Goal: Information Seeking & Learning: Check status

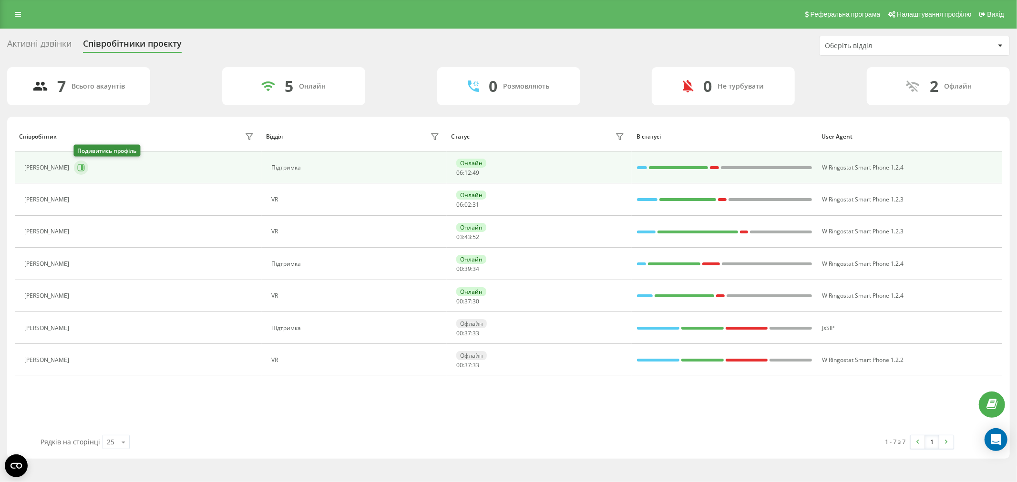
click at [86, 167] on button at bounding box center [81, 168] width 14 height 14
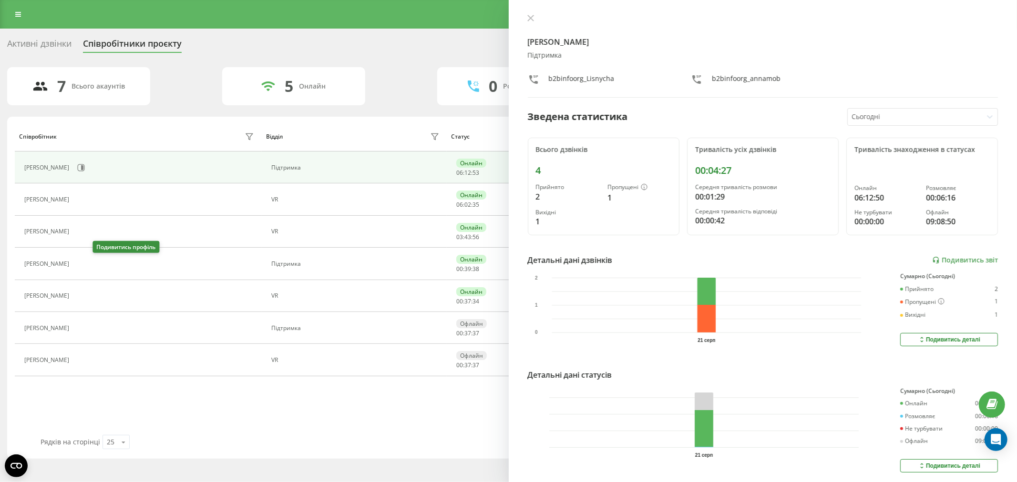
click at [83, 265] on icon at bounding box center [80, 264] width 8 height 8
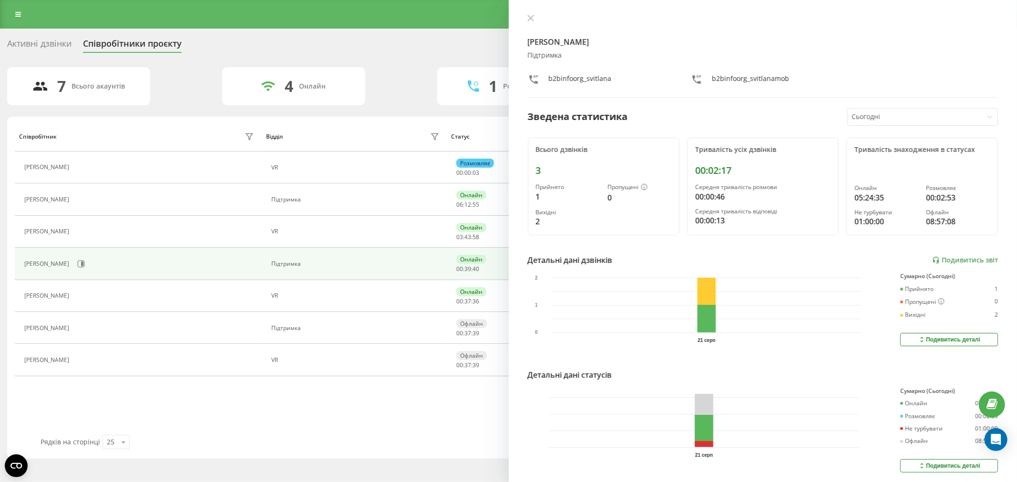
click at [539, 21] on div at bounding box center [763, 19] width 471 height 10
click at [536, 16] on button at bounding box center [530, 18] width 12 height 9
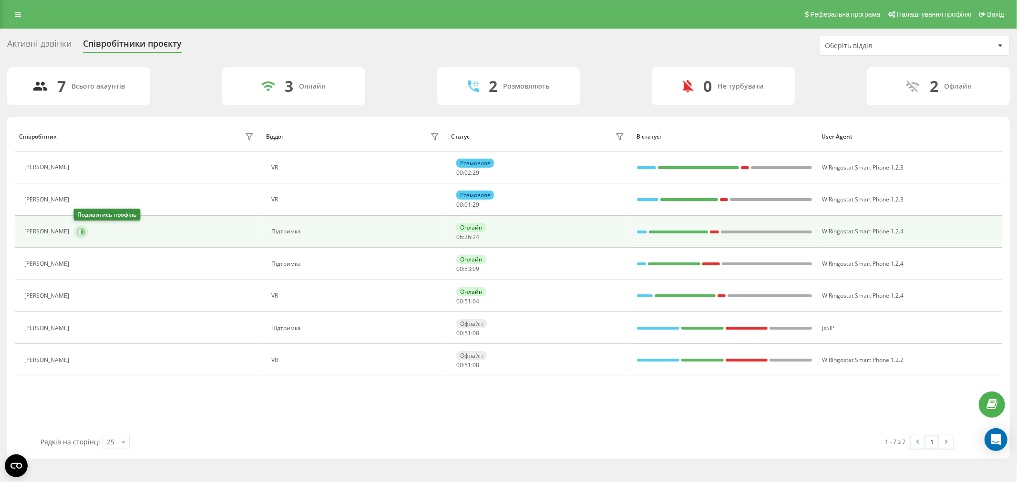
click at [85, 235] on button at bounding box center [81, 232] width 14 height 14
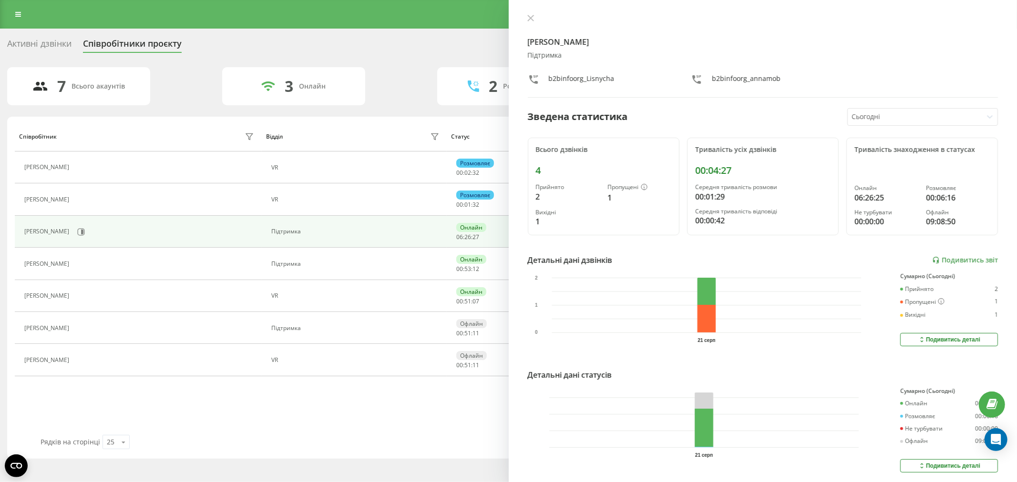
click at [531, 12] on div "Анна Шевченко Підтримка b2binfoorg_Lisnycha b2binfoorg_annamob Зведена статисти…" at bounding box center [763, 241] width 509 height 482
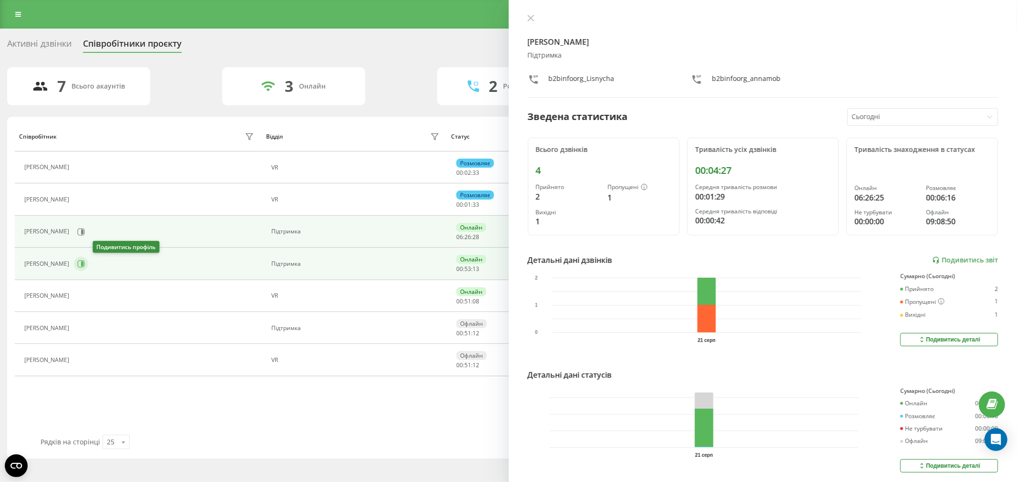
click at [85, 265] on icon at bounding box center [81, 264] width 8 height 8
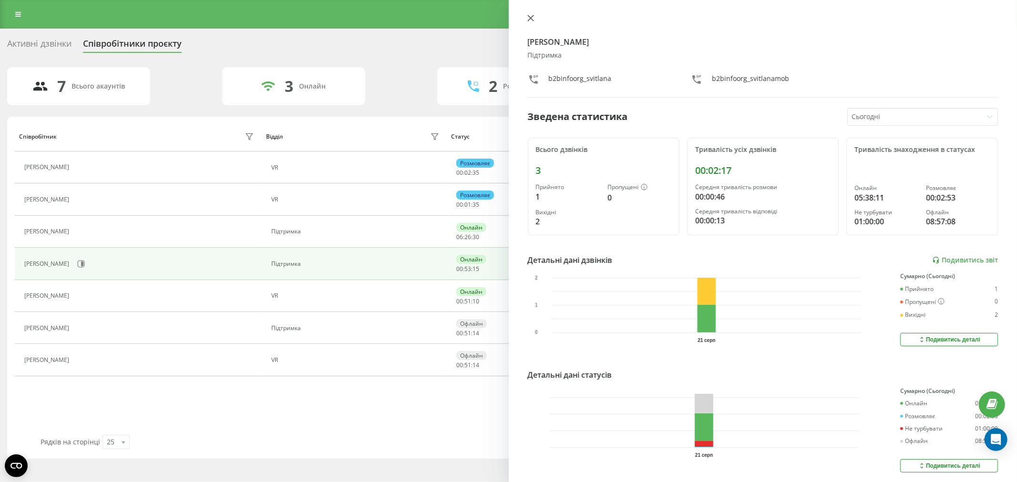
click at [532, 20] on icon at bounding box center [530, 18] width 6 height 6
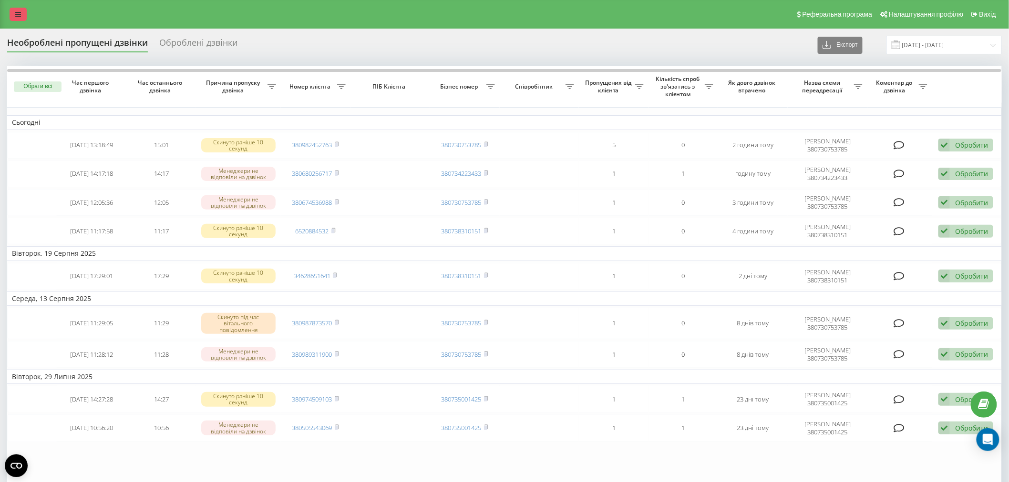
click at [22, 11] on link at bounding box center [18, 14] width 17 height 13
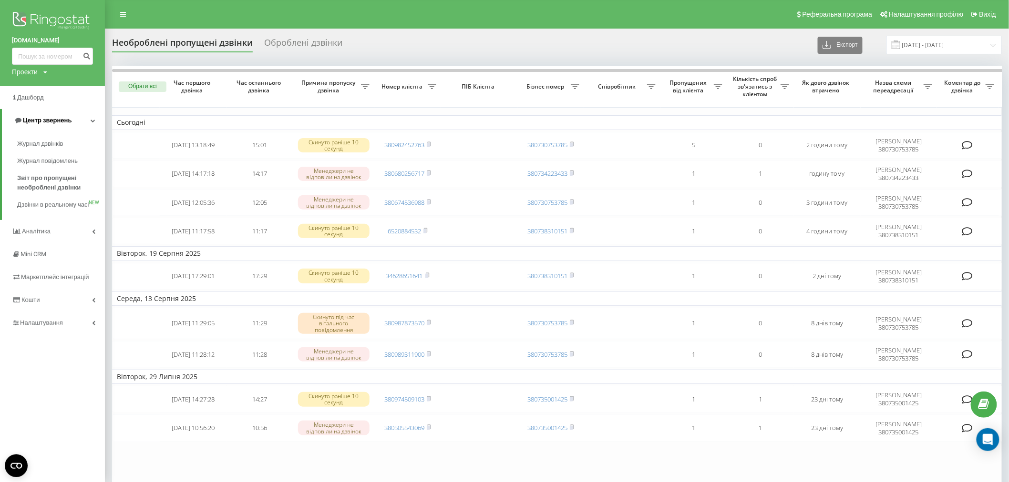
click at [56, 124] on span "Центр звернень" at bounding box center [47, 120] width 49 height 7
click at [59, 119] on span "Центр звернень" at bounding box center [45, 120] width 49 height 7
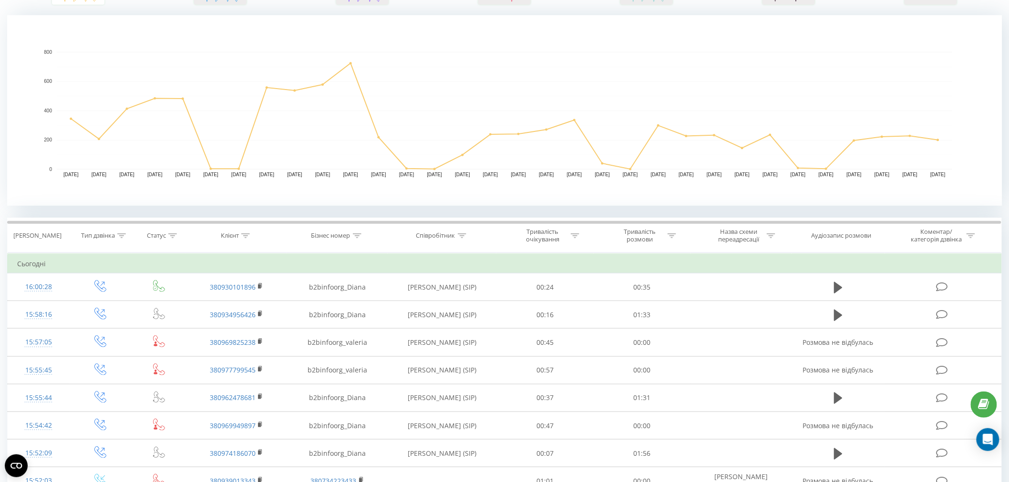
scroll to position [212, 0]
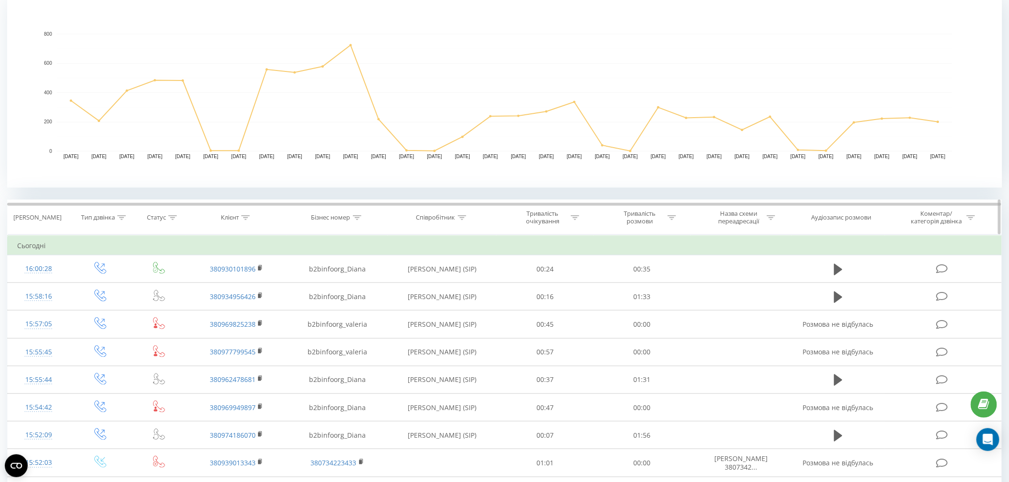
click at [249, 215] on div at bounding box center [245, 218] width 9 height 8
click at [253, 280] on input "text" at bounding box center [237, 286] width 84 height 17
paste input "380996478738"
type input "380996478738"
click at [265, 308] on span "OK" at bounding box center [256, 304] width 27 height 15
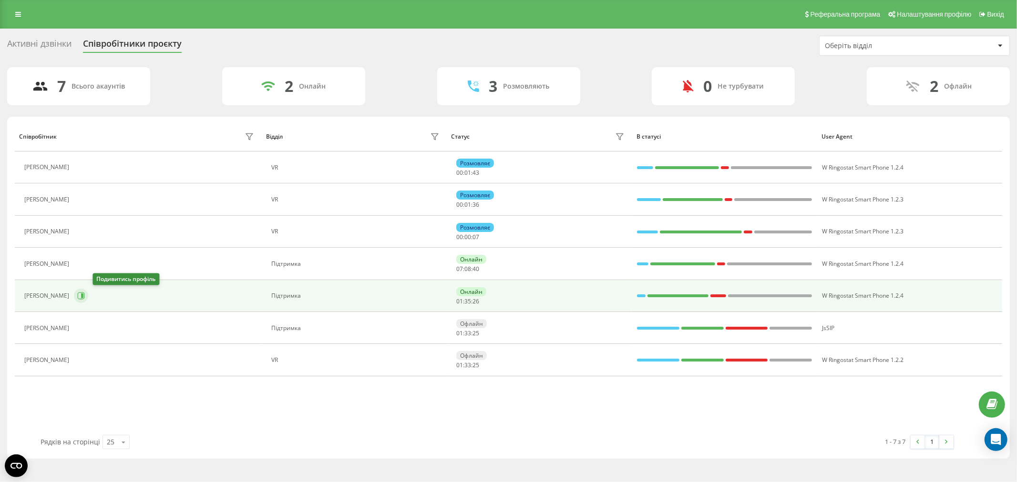
click at [83, 296] on icon at bounding box center [82, 296] width 2 height 5
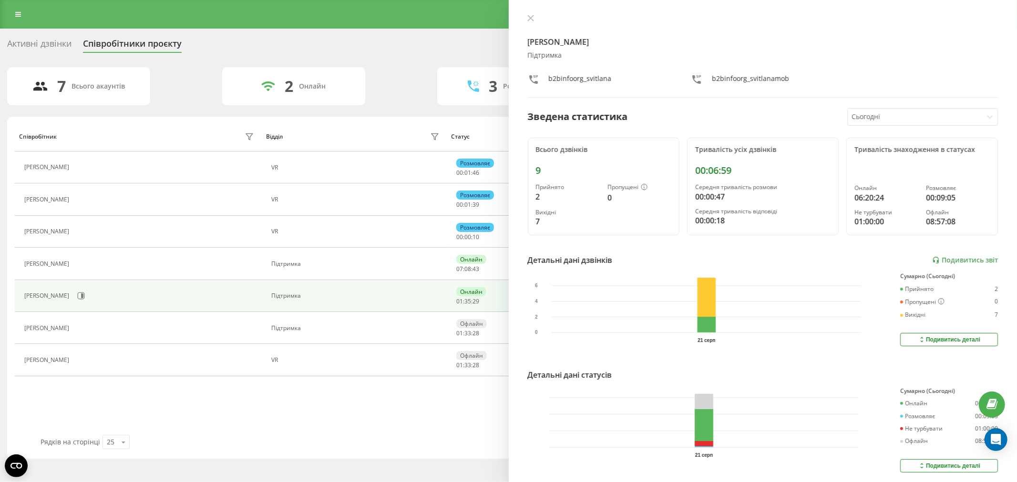
click at [521, 13] on div "[PERSON_NAME] Підтримка b2binfoorg_svitlana b2binfoorg_svitlanamob Зведена стат…" at bounding box center [763, 241] width 509 height 482
drag, startPoint x: 526, startPoint y: 15, endPoint x: 507, endPoint y: 3, distance: 22.7
click at [526, 15] on button at bounding box center [530, 18] width 12 height 9
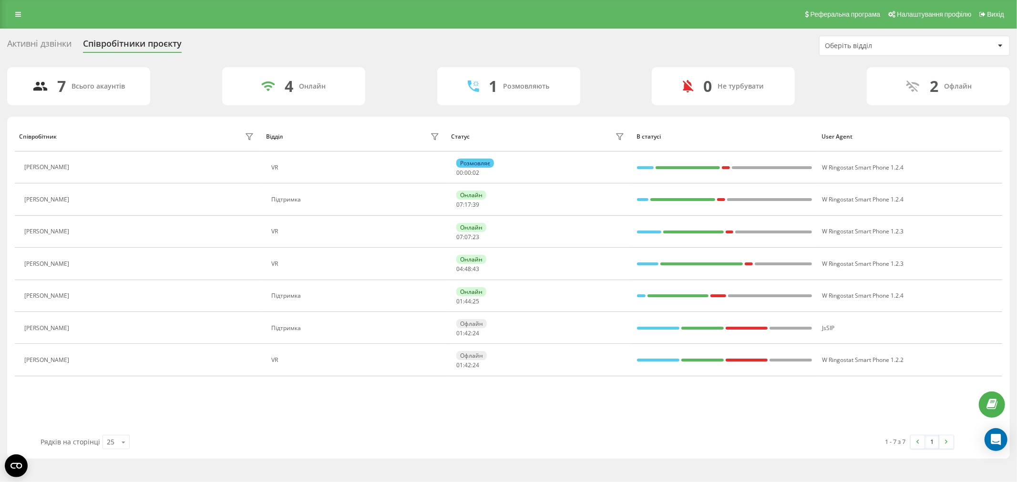
click at [20, 7] on div "Реферальна програма Налаштування профілю Вихід" at bounding box center [508, 14] width 1017 height 29
click at [20, 11] on icon at bounding box center [18, 14] width 6 height 7
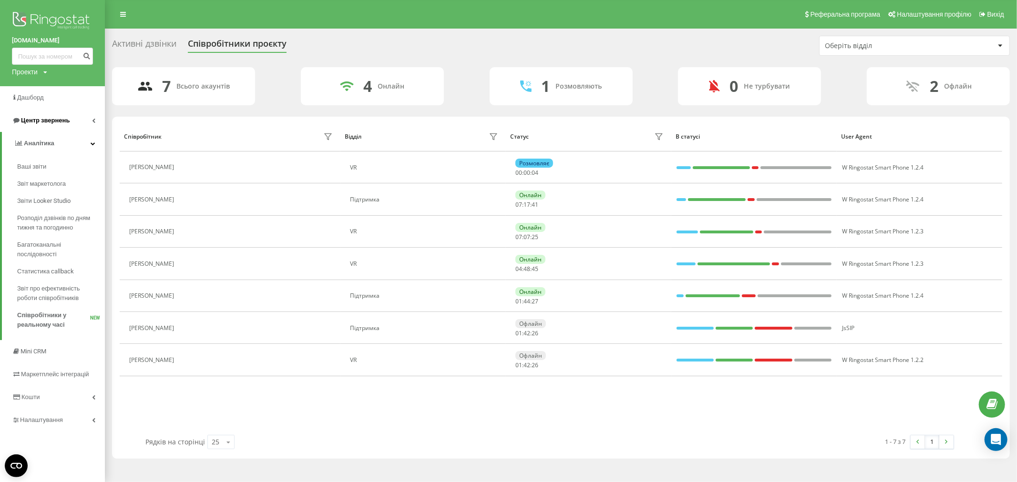
click at [54, 121] on span "Центр звернень" at bounding box center [45, 120] width 49 height 7
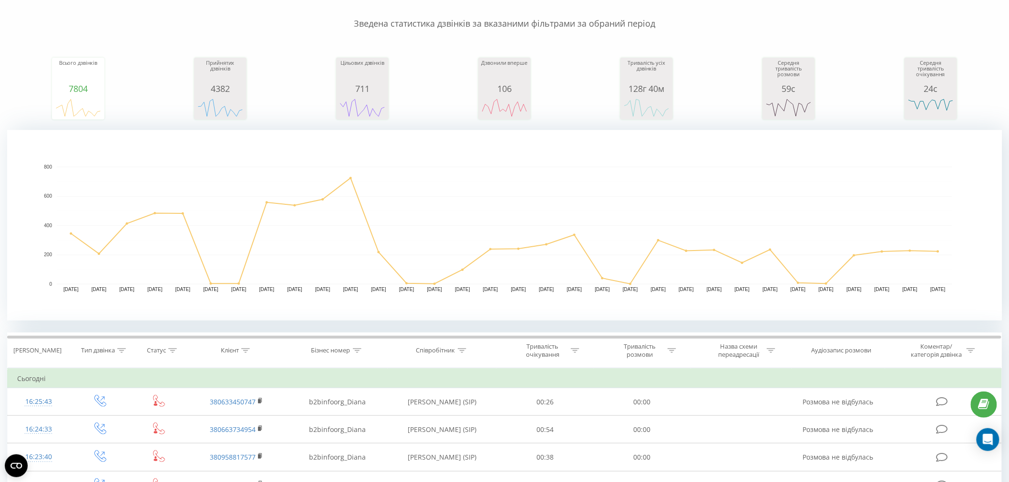
scroll to position [212, 0]
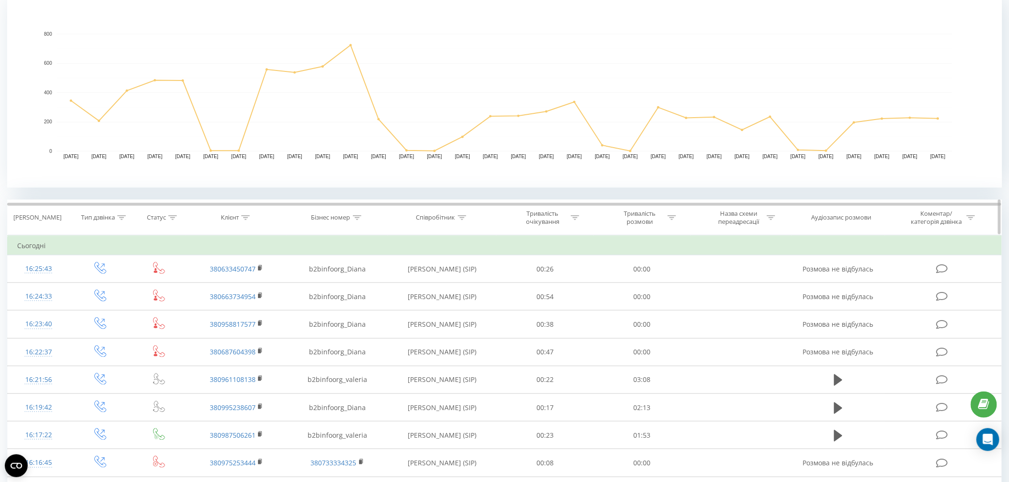
click at [245, 217] on icon at bounding box center [245, 217] width 9 height 5
click at [244, 290] on input "text" at bounding box center [237, 286] width 84 height 17
paste input "380685856384"
type input "380685856384"
click at [263, 307] on span "OK" at bounding box center [256, 304] width 27 height 15
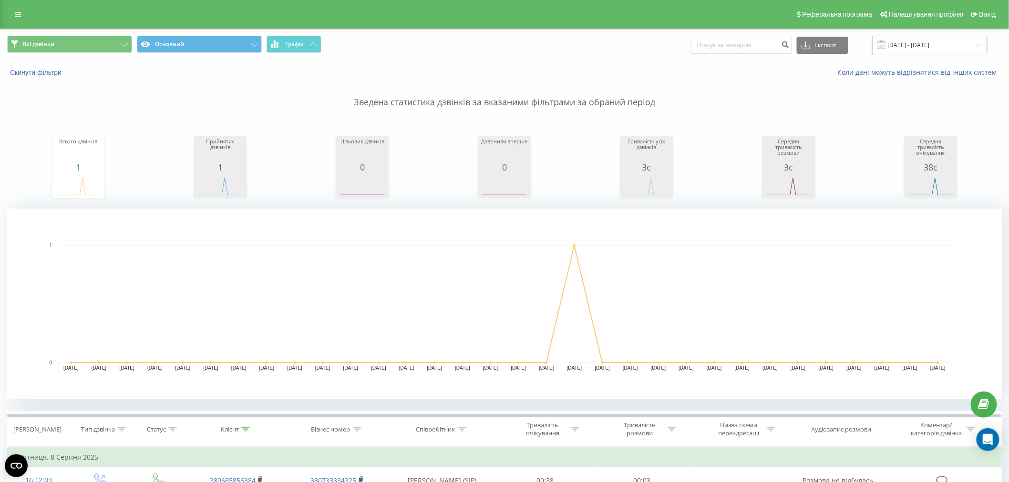
click at [909, 50] on input "[DATE] - [DATE]" at bounding box center [929, 45] width 115 height 19
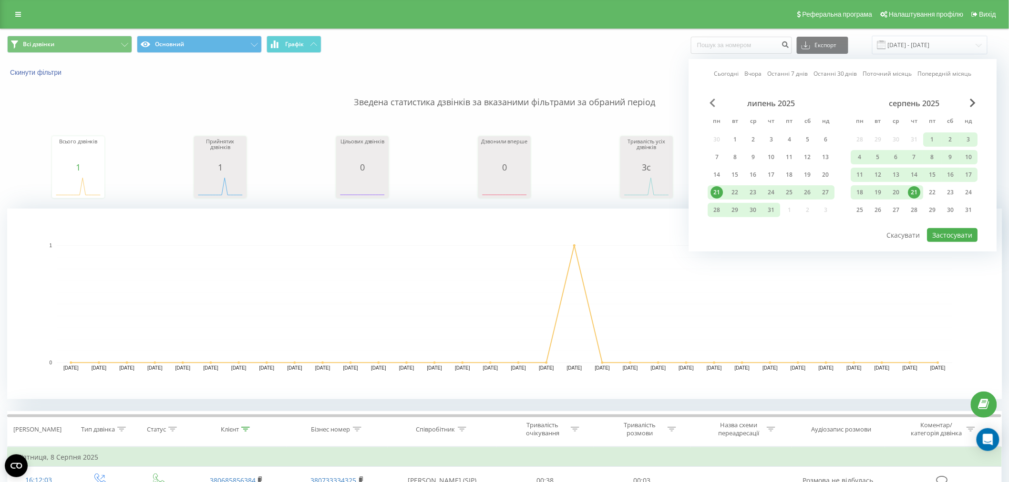
click at [714, 106] on span "Previous Month" at bounding box center [713, 103] width 6 height 9
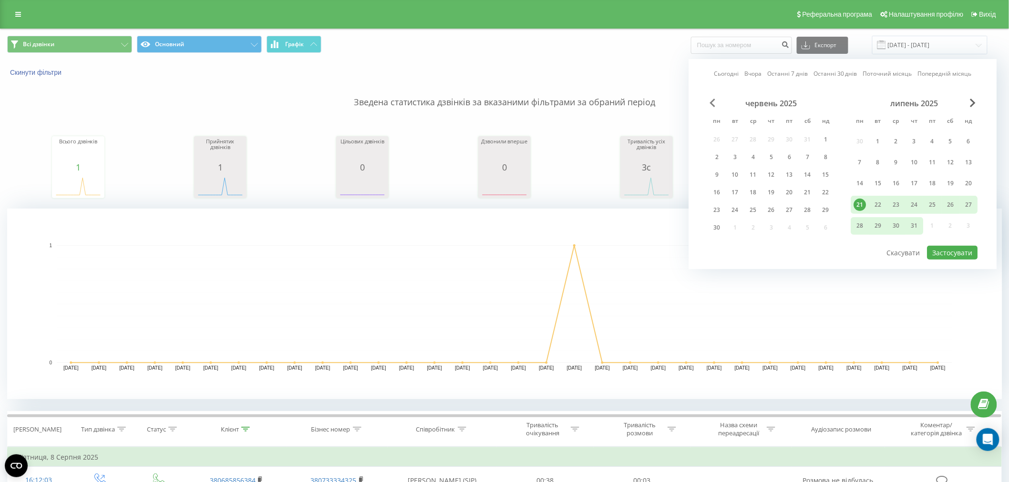
click at [714, 106] on span "Previous Month" at bounding box center [713, 103] width 6 height 9
click at [807, 223] on div "31" at bounding box center [807, 226] width 12 height 12
click at [972, 105] on span "Next Month" at bounding box center [973, 103] width 6 height 9
click at [973, 106] on span "Next Month" at bounding box center [973, 103] width 6 height 9
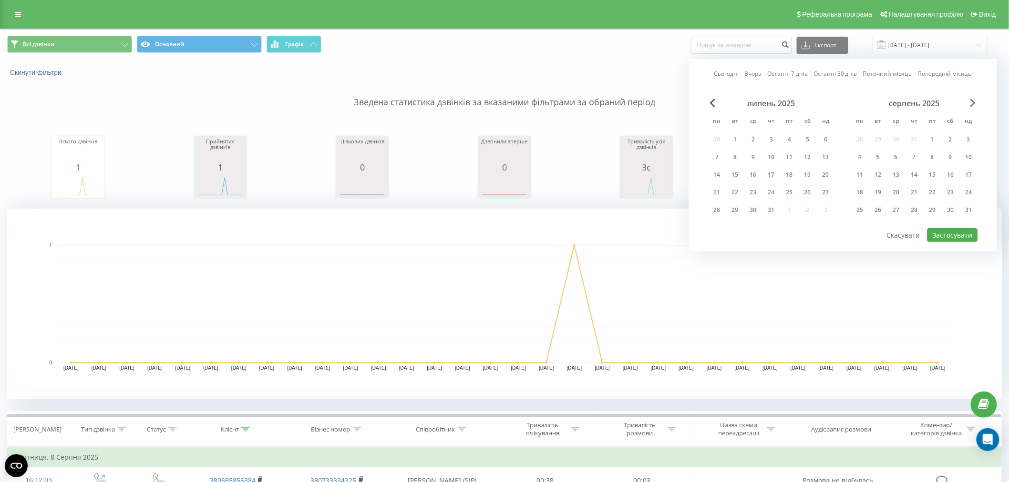
click at [973, 106] on span "Next Month" at bounding box center [973, 103] width 6 height 9
click at [821, 212] on div "31" at bounding box center [826, 210] width 12 height 12
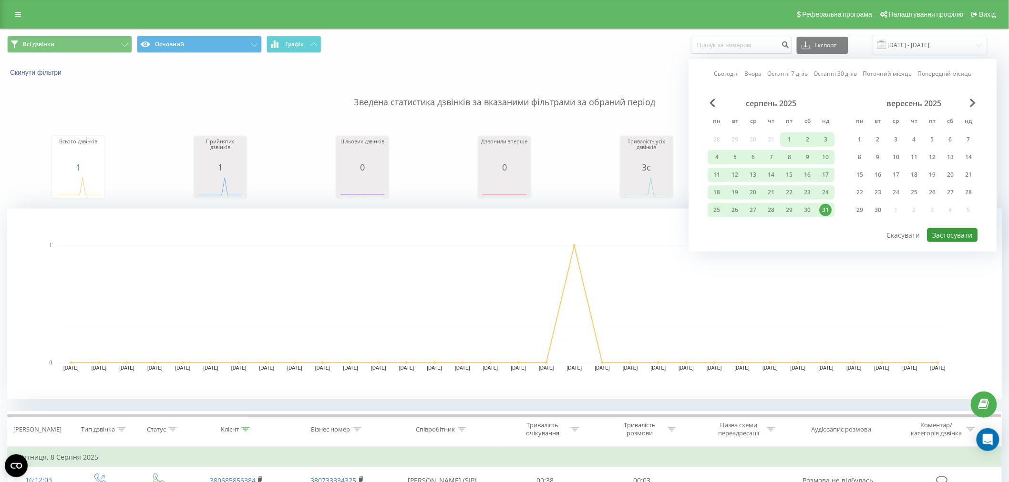
click at [966, 234] on button "Застосувати" at bounding box center [952, 235] width 51 height 14
type input "31.05.2025 - 31.08.2025"
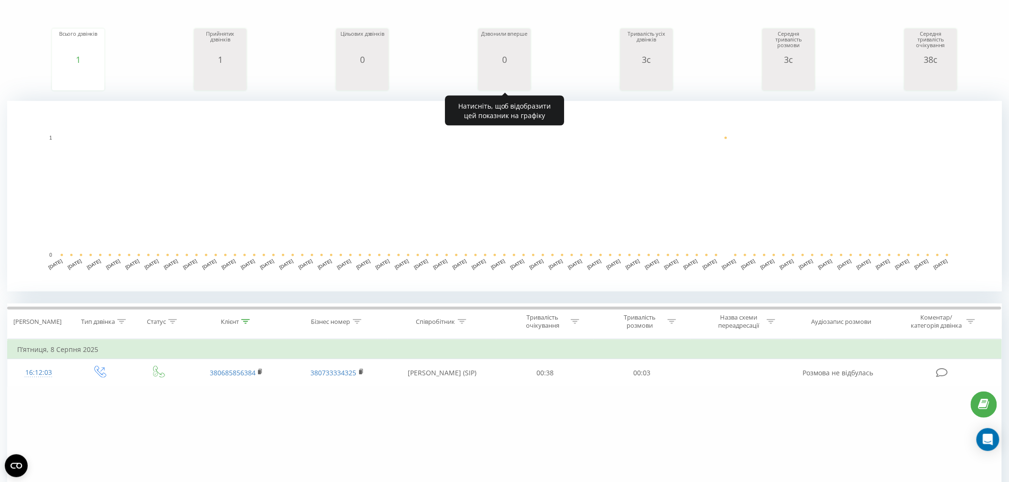
scroll to position [109, 0]
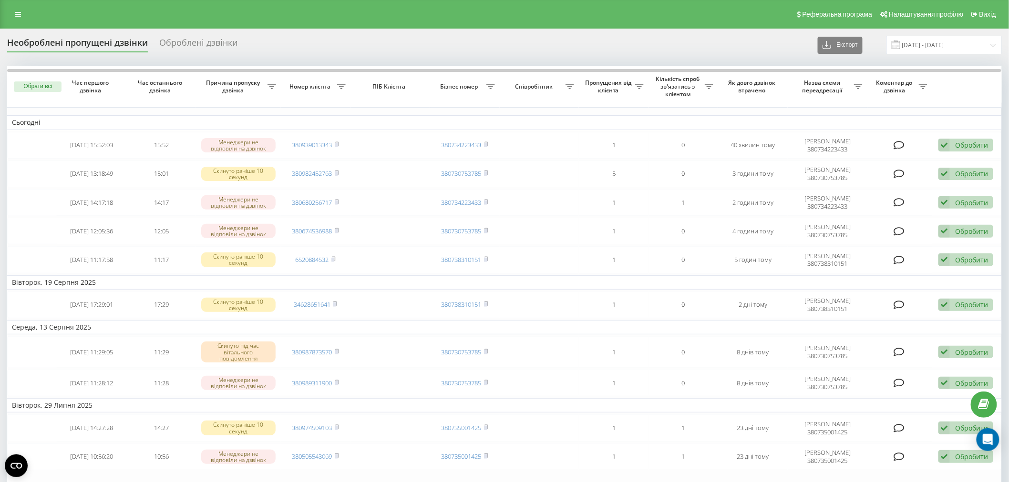
drag, startPoint x: 776, startPoint y: 33, endPoint x: 780, endPoint y: 34, distance: 4.8
click at [775, 33] on div "Необроблені пропущені дзвінки Оброблені дзвінки Експорт .csv .xlsx [DATE] - [DA…" at bounding box center [504, 325] width 1009 height 593
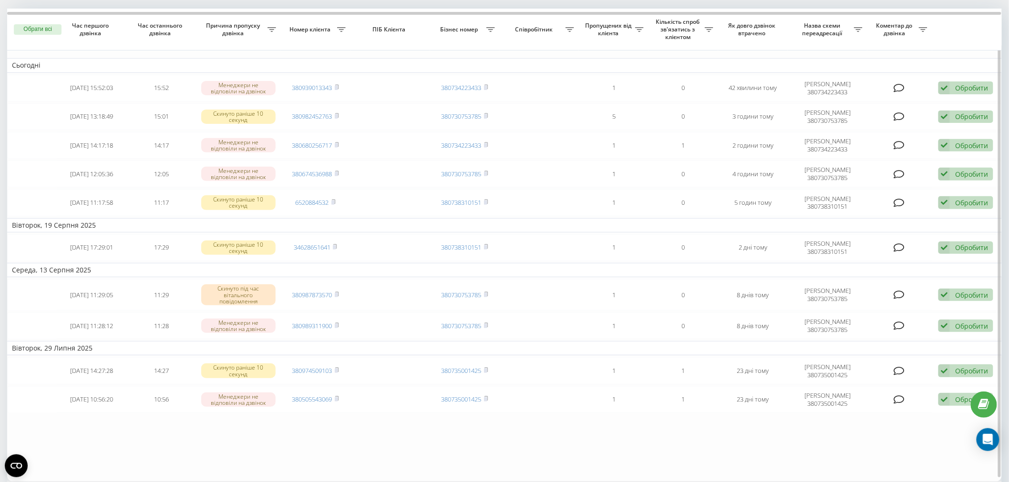
scroll to position [136, 0]
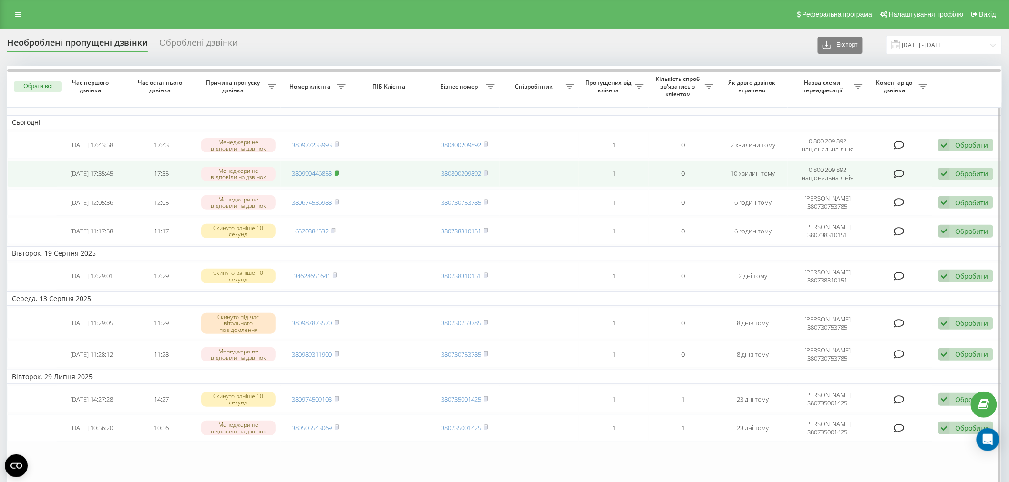
click at [339, 172] on icon at bounding box center [337, 173] width 4 height 6
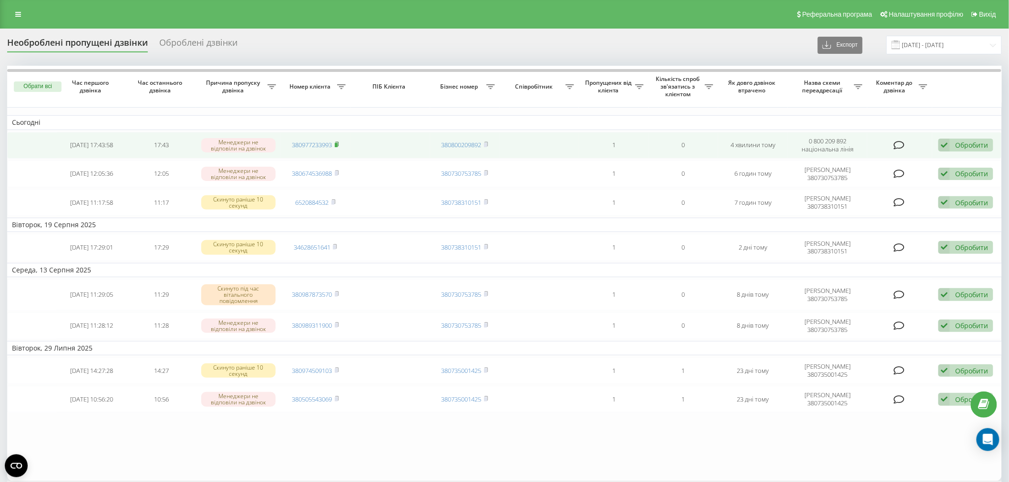
click at [336, 143] on rect at bounding box center [336, 145] width 3 height 4
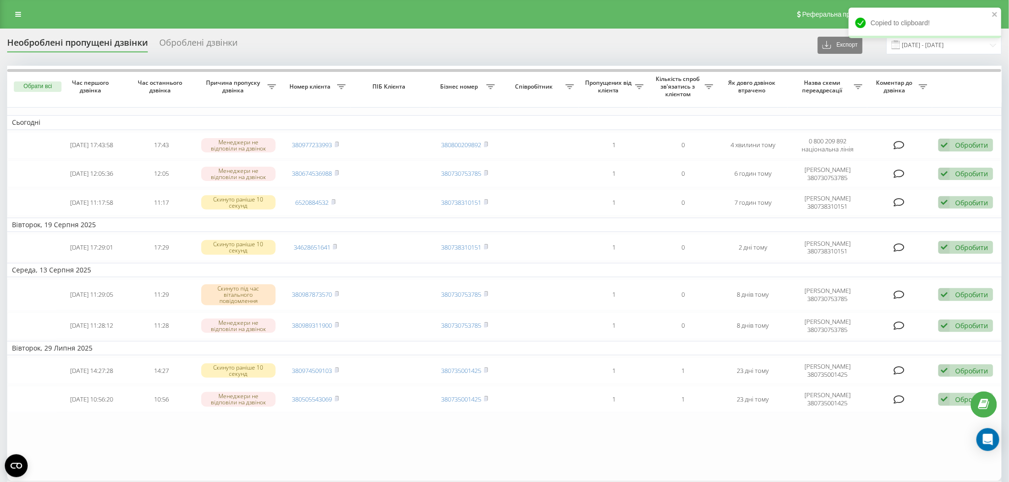
click at [630, 455] on table "Сьогодні 2025-08-21 17:43:58 17:43 Менеджери не відповіли на дзвінок 3809772339…" at bounding box center [504, 274] width 994 height 416
